Goal: Communication & Community: Answer question/provide support

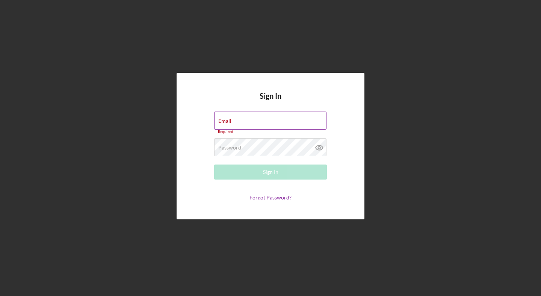
type input "[PERSON_NAME][EMAIL_ADDRESS][DOMAIN_NAME]"
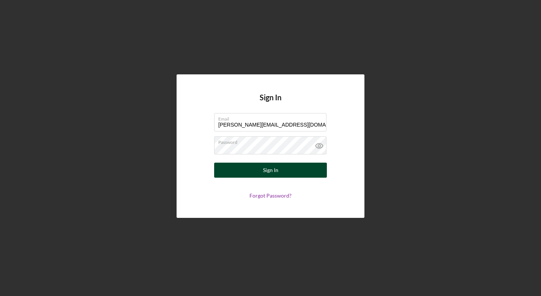
click at [268, 171] on div "Sign In" at bounding box center [270, 170] width 15 height 15
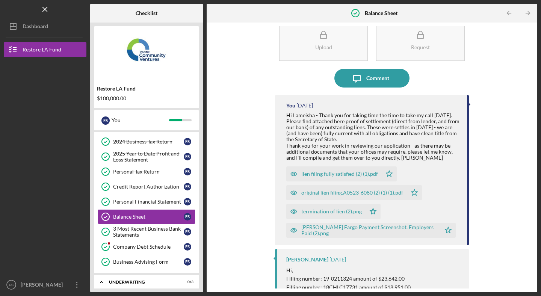
scroll to position [18, 0]
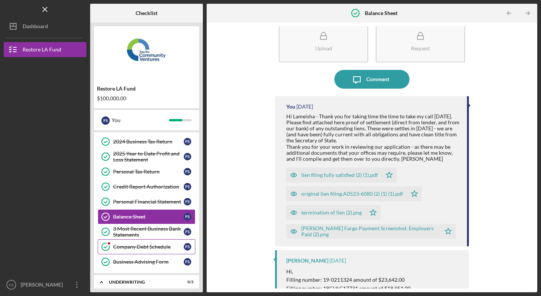
click at [143, 250] on link "Company Debt Schedule Company Debt Schedule F S" at bounding box center [147, 246] width 98 height 15
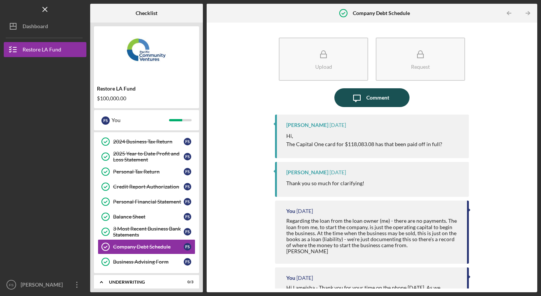
click at [370, 97] on div "Comment" at bounding box center [377, 97] width 23 height 19
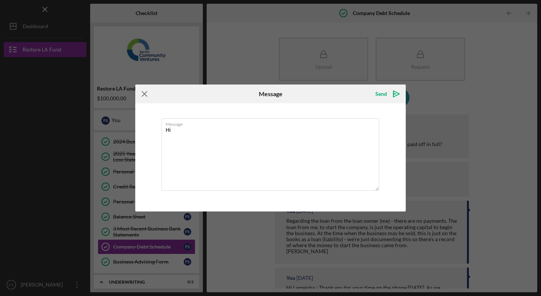
type textarea "Hi"
click at [144, 94] on line at bounding box center [144, 94] width 5 height 5
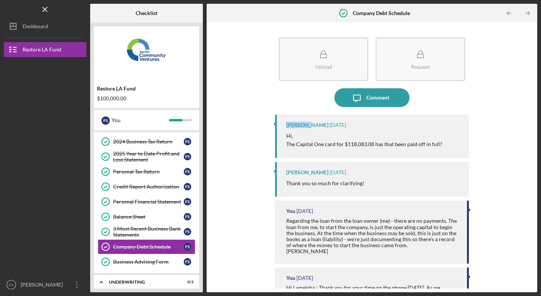
drag, startPoint x: 307, startPoint y: 126, endPoint x: 282, endPoint y: 127, distance: 25.2
click at [282, 127] on div "[PERSON_NAME] [DATE] Hi, The Capital One card for $118,083.08 has that been pai…" at bounding box center [372, 137] width 194 height 44
copy div "Lameisha"
click at [381, 98] on div "Comment" at bounding box center [377, 97] width 23 height 19
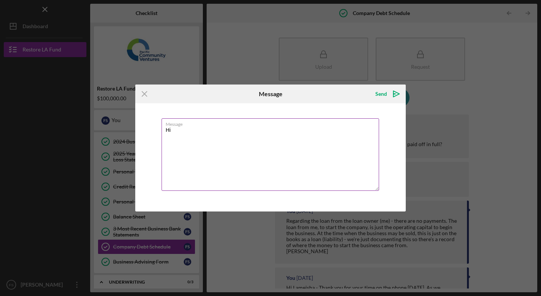
click at [195, 128] on textarea "Hi" at bounding box center [271, 154] width 218 height 73
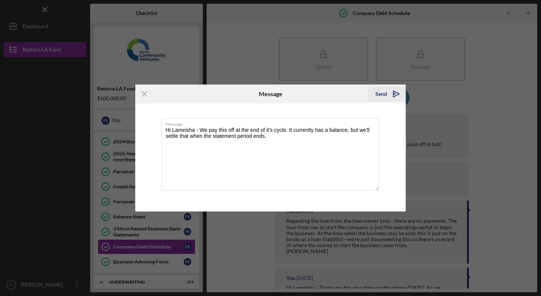
type textarea "Hi Lameisha - We pay this off at the end of it's cycle. It currently has a bala…"
click at [384, 95] on div "Send" at bounding box center [381, 93] width 12 height 15
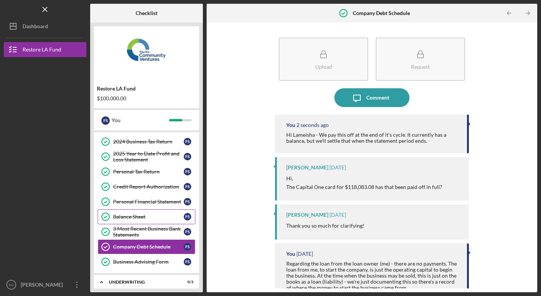
scroll to position [147, 0]
